Goal: Task Accomplishment & Management: Manage account settings

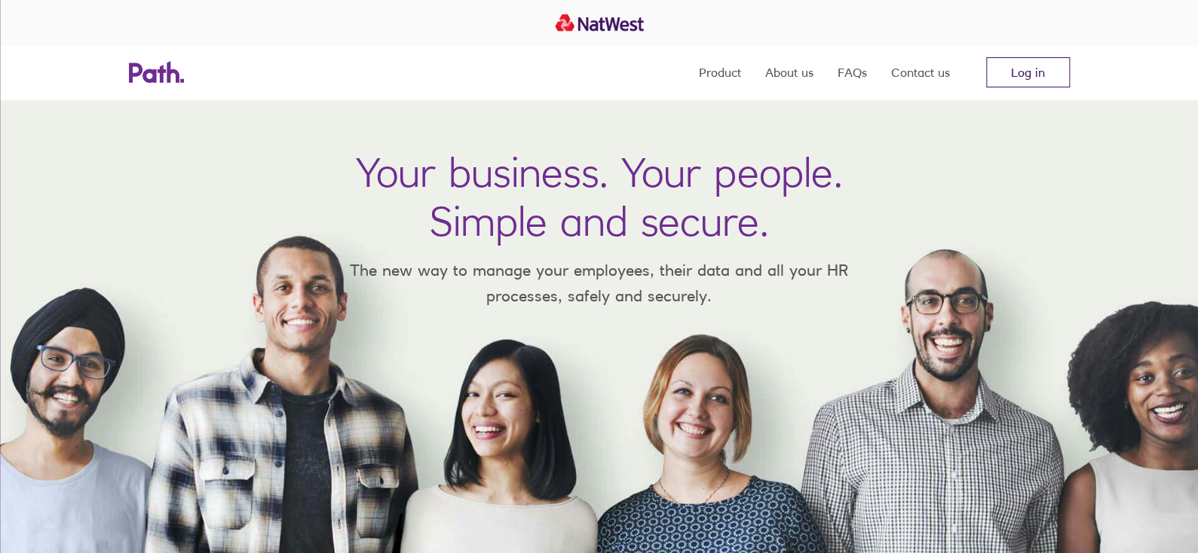
click at [612, 76] on link "Log in" at bounding box center [1028, 72] width 84 height 30
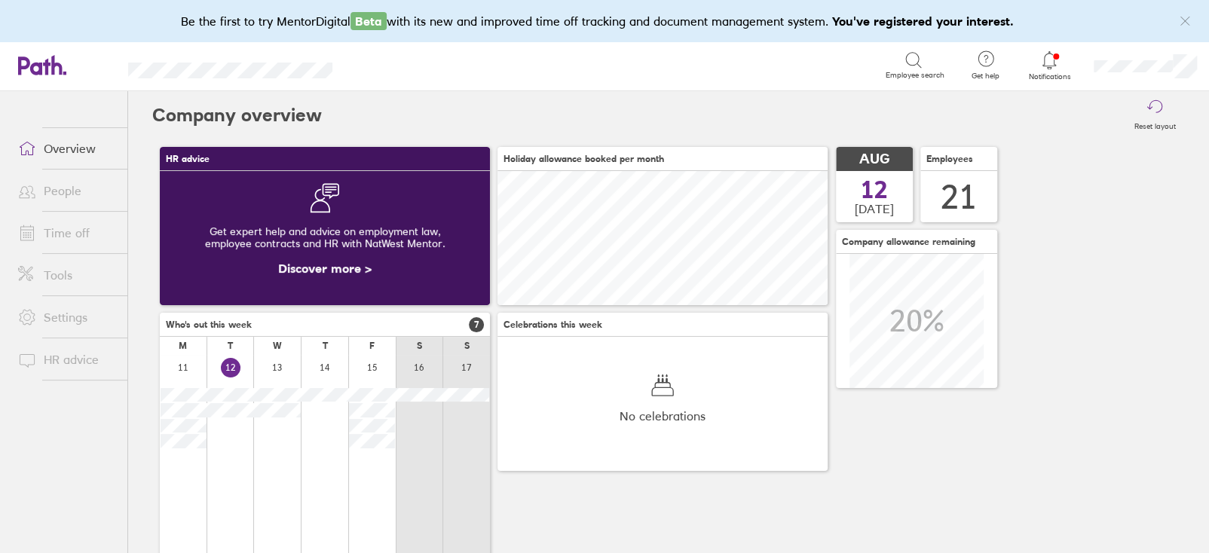
scroll to position [133, 330]
click at [59, 236] on link "Time off" at bounding box center [66, 233] width 121 height 30
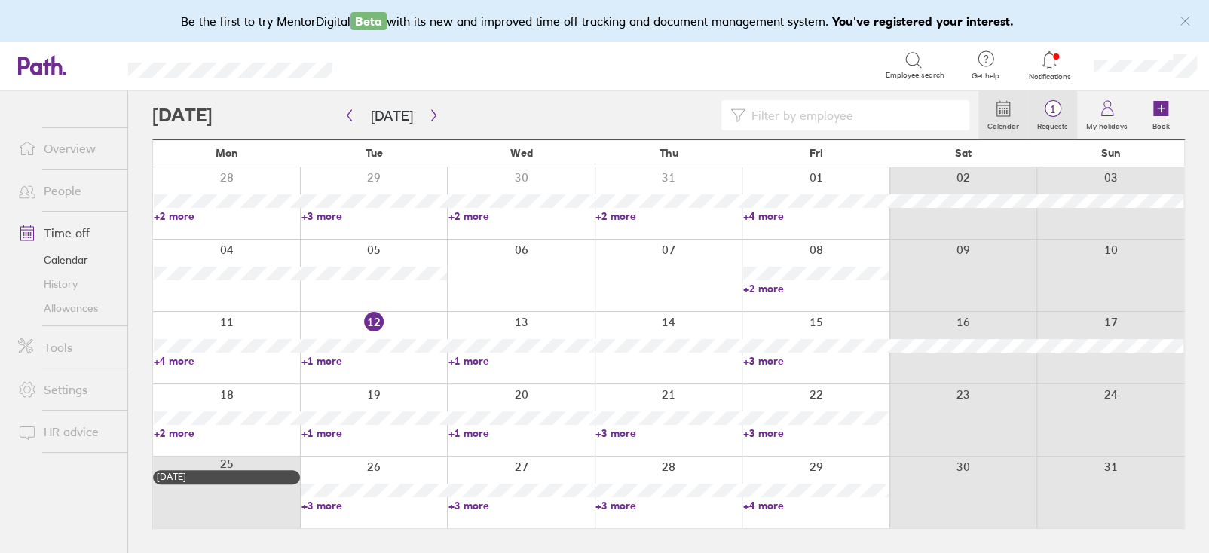
click at [1047, 114] on span "1" at bounding box center [1053, 109] width 49 height 12
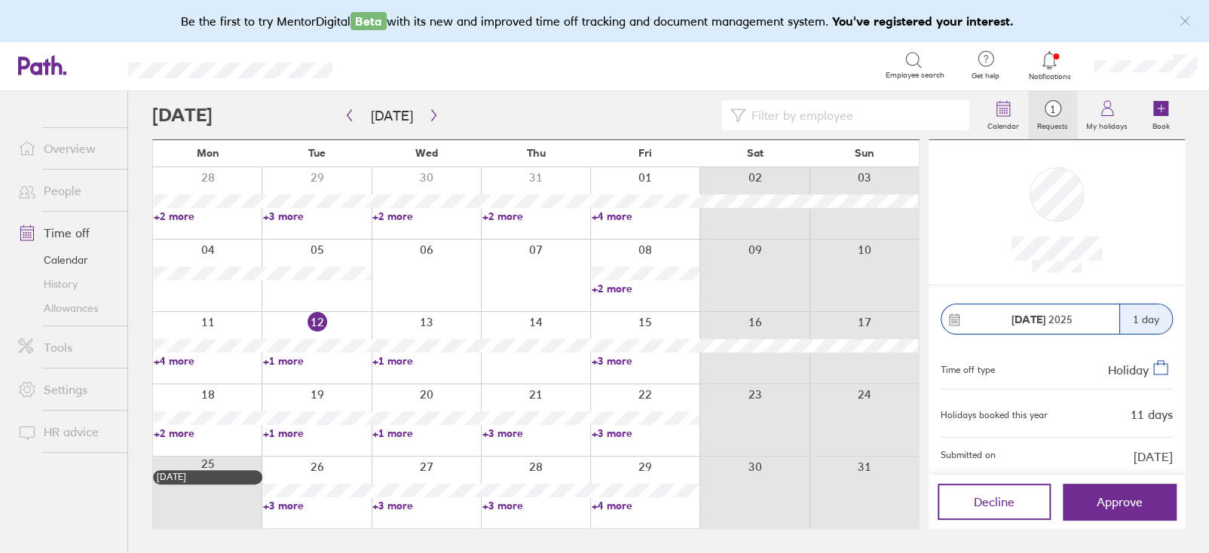
drag, startPoint x: 1136, startPoint y: 494, endPoint x: 679, endPoint y: 428, distance: 461.6
click at [1136, 495] on span "Approve" at bounding box center [1120, 502] width 46 height 14
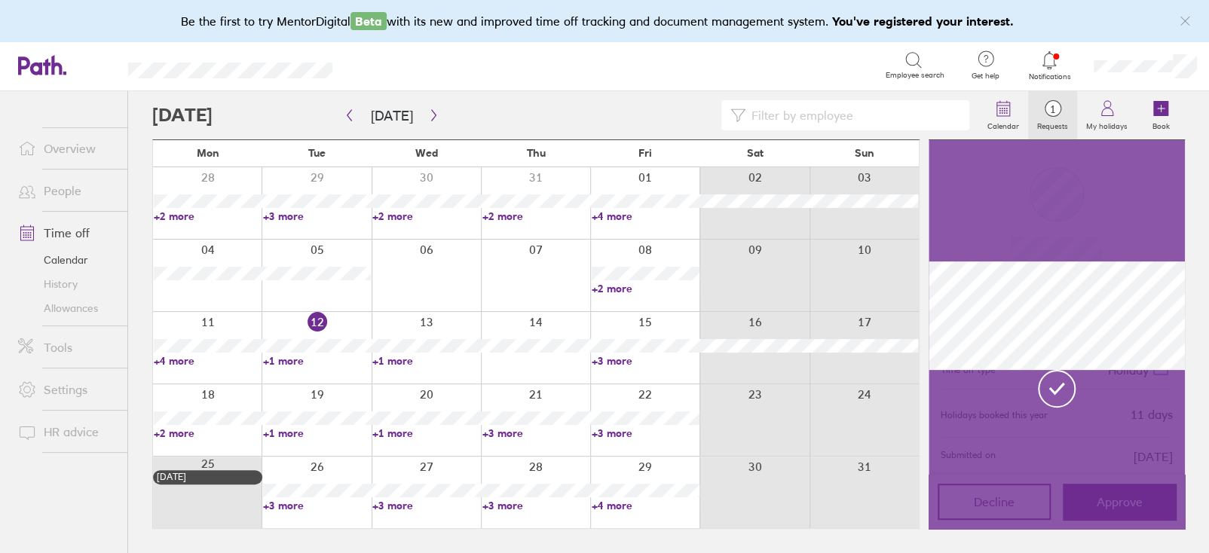
click at [91, 302] on link "Allowances" at bounding box center [66, 308] width 121 height 24
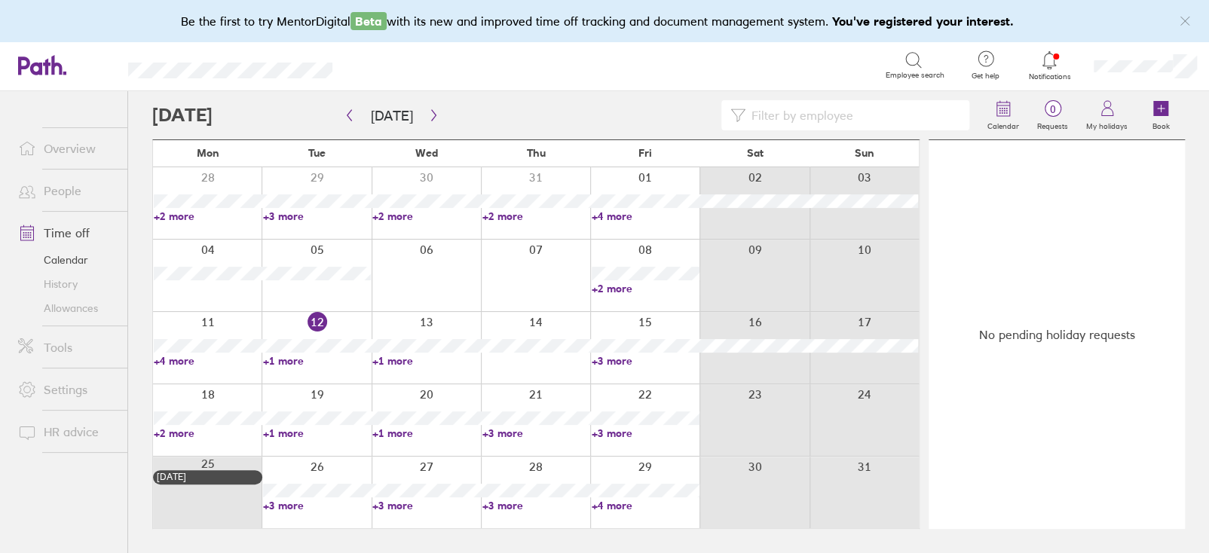
click at [63, 305] on link "Allowances" at bounding box center [66, 308] width 121 height 24
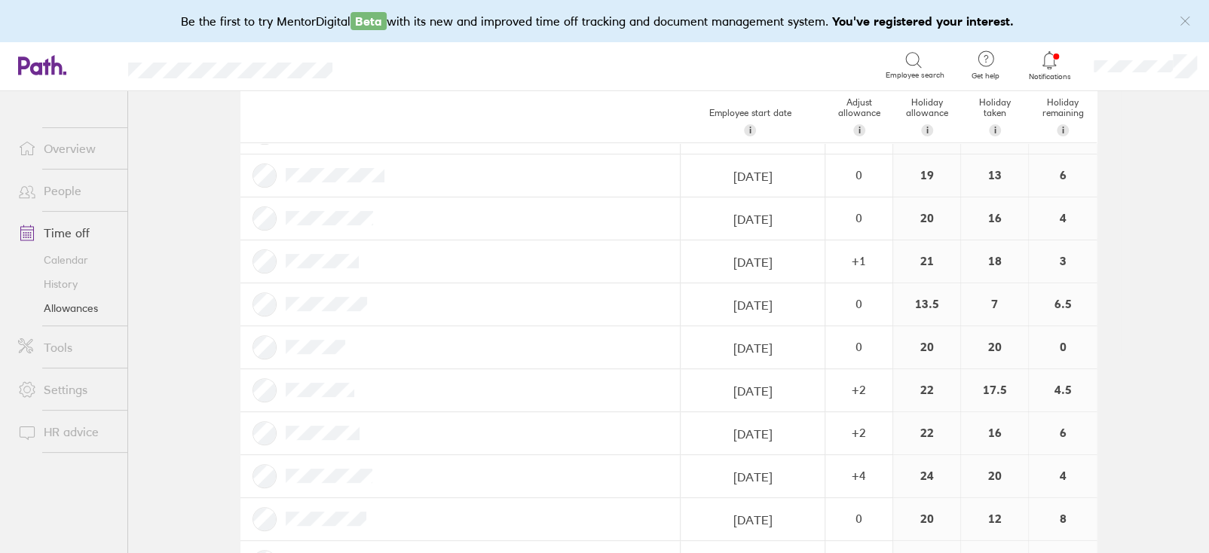
scroll to position [225, 0]
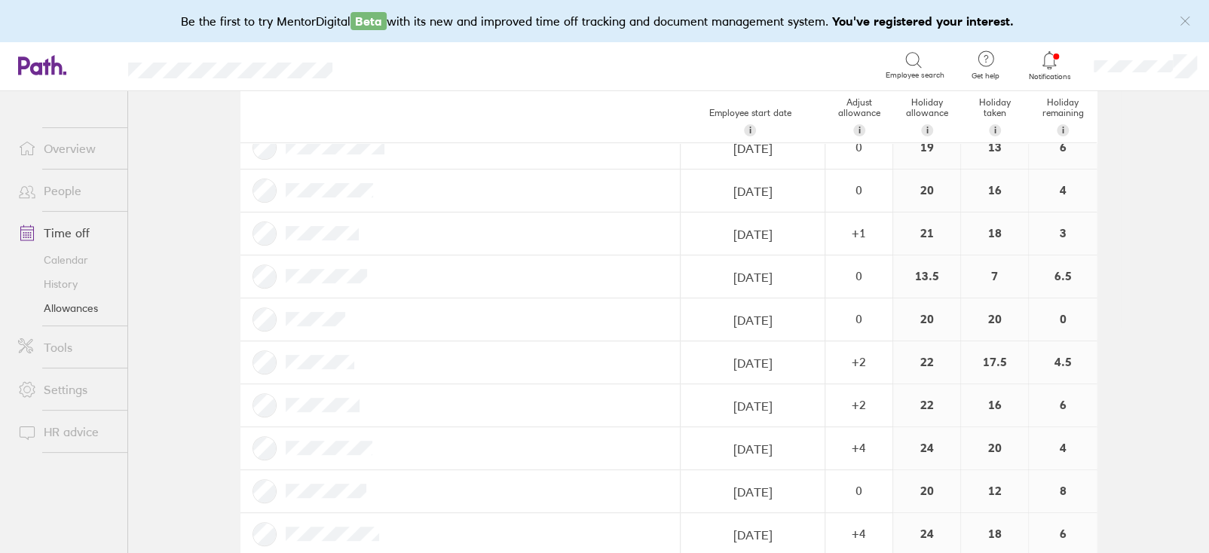
click at [45, 156] on link "Overview" at bounding box center [66, 148] width 121 height 30
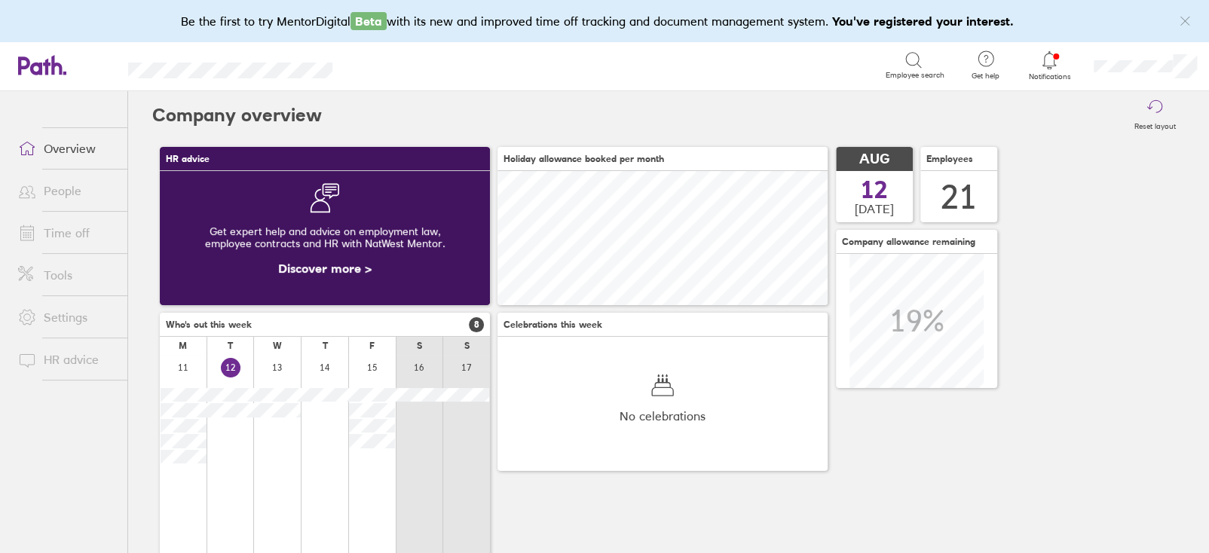
scroll to position [133, 330]
